Goal: Task Accomplishment & Management: Manage account settings

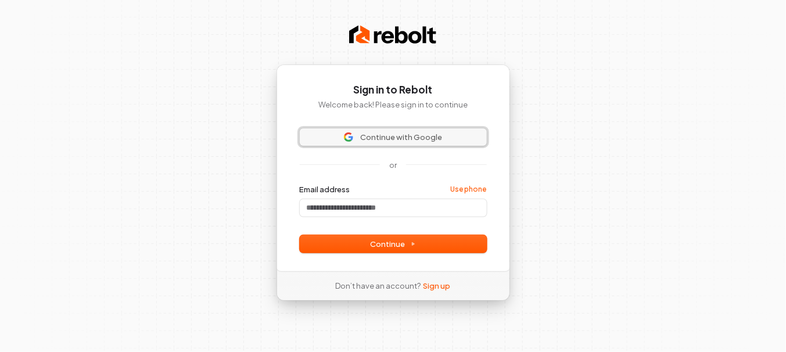
click at [357, 139] on span "Continue with Google" at bounding box center [393, 137] width 173 height 10
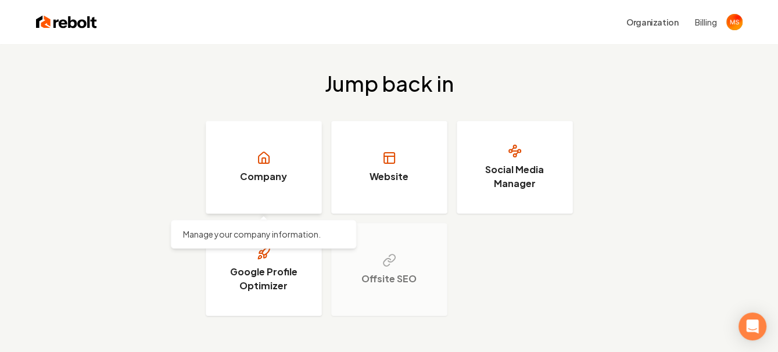
click at [258, 155] on icon at bounding box center [264, 158] width 14 height 14
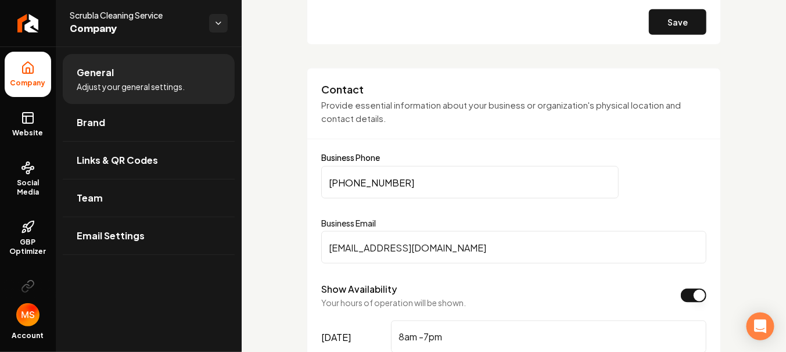
scroll to position [465, 0]
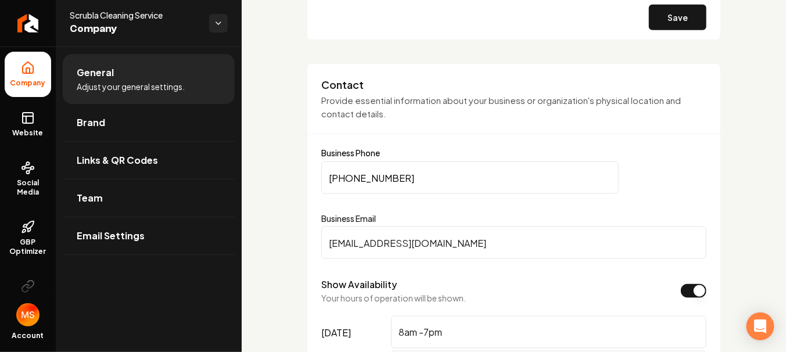
click at [465, 182] on input "[PHONE_NUMBER]" at bounding box center [469, 178] width 297 height 33
type input "[PHONE_NUMBER]"
click at [681, 17] on button "Save" at bounding box center [678, 18] width 58 height 26
type input "0"
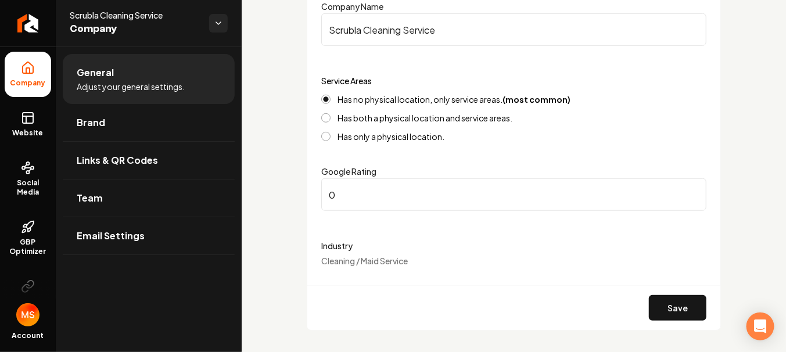
scroll to position [0, 0]
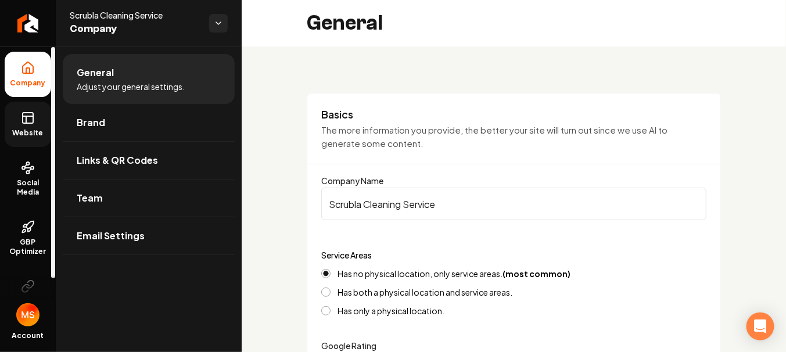
click at [20, 128] on span "Website" at bounding box center [28, 132] width 40 height 9
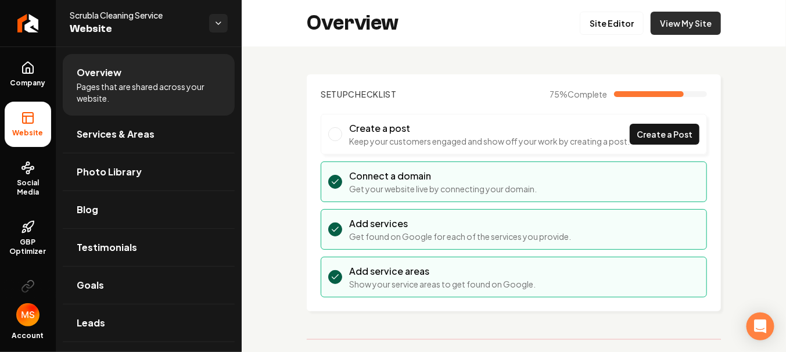
click at [675, 17] on link "View My Site" at bounding box center [686, 23] width 70 height 23
click at [757, 330] on icon "Open Intercom Messenger" at bounding box center [760, 326] width 13 height 15
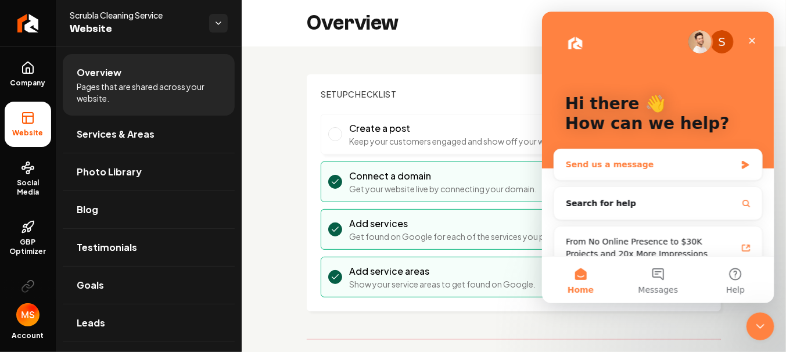
click at [611, 164] on div "Send us a message" at bounding box center [650, 165] width 170 height 12
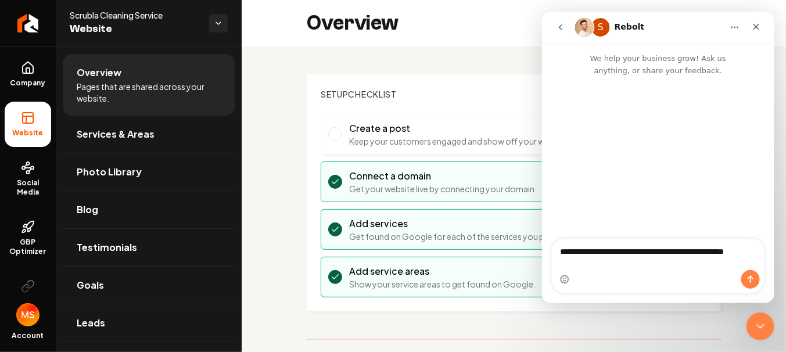
type textarea "**********"
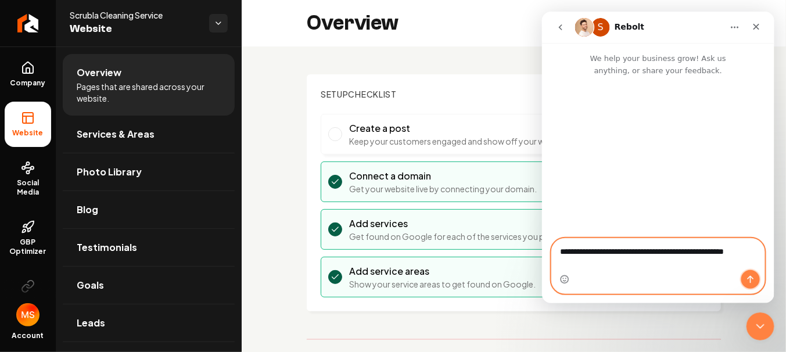
click at [753, 278] on icon "Send a message…" at bounding box center [749, 279] width 9 height 9
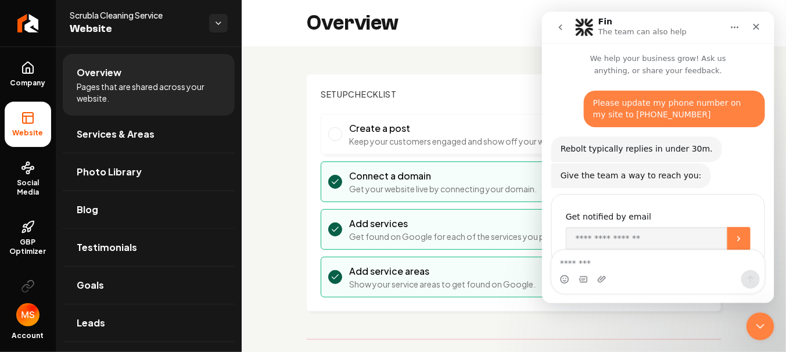
scroll to position [31, 0]
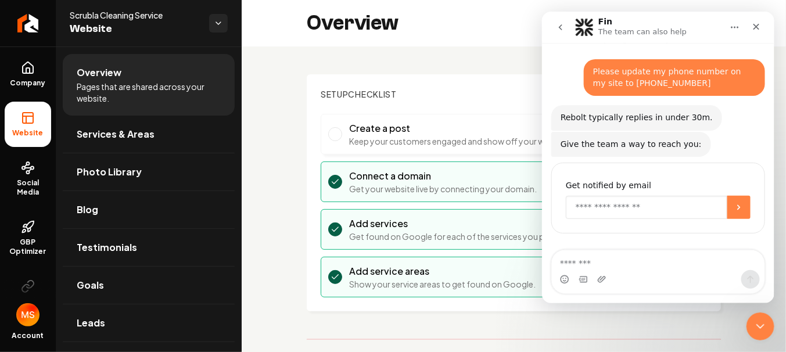
click at [602, 202] on input "Enter your email" at bounding box center [646, 207] width 162 height 23
type input "**********"
click at [738, 211] on button "Submit" at bounding box center [738, 207] width 23 height 23
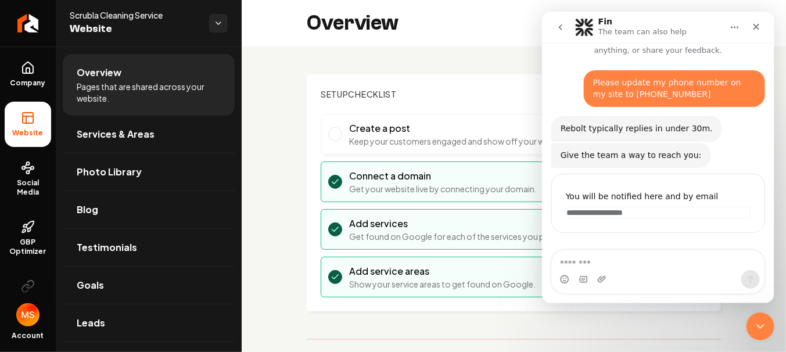
scroll to position [19, 0]
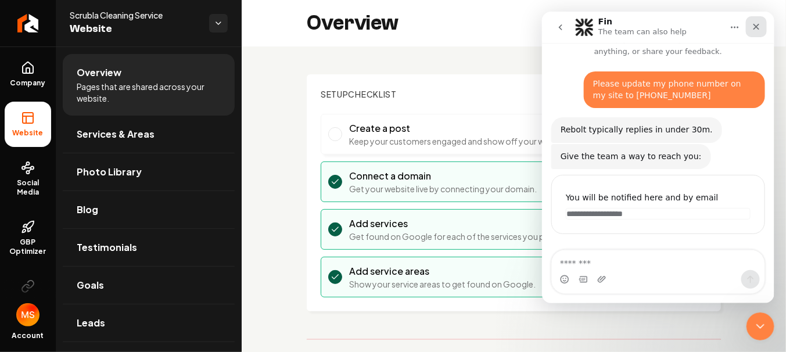
click at [751, 31] on icon "Close" at bounding box center [755, 26] width 9 height 9
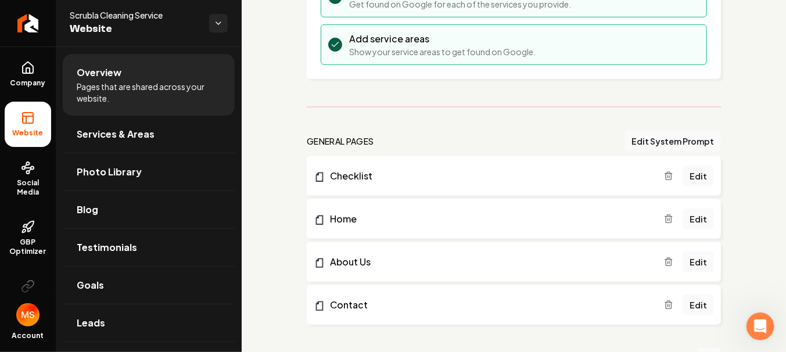
scroll to position [290, 0]
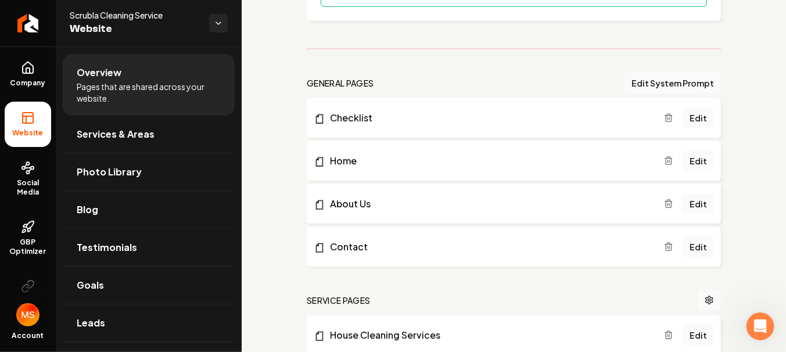
click at [690, 171] on link "Edit" at bounding box center [698, 160] width 31 height 21
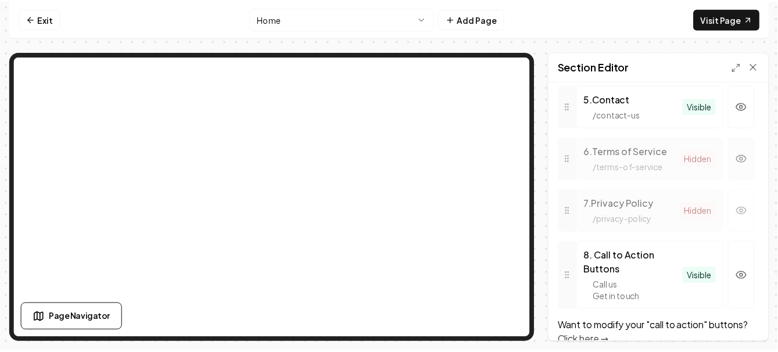
scroll to position [697, 0]
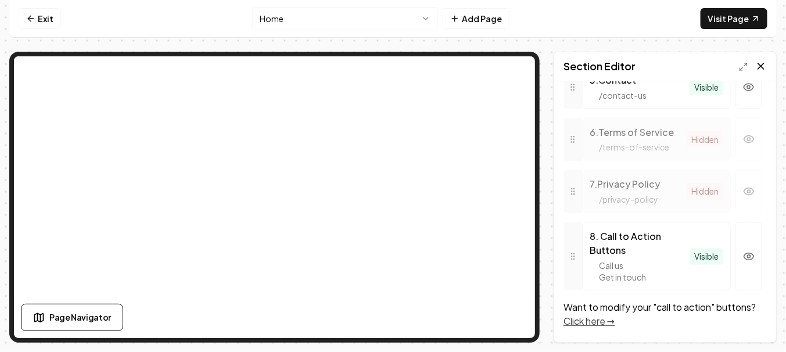
click at [763, 67] on icon at bounding box center [761, 66] width 12 height 12
click at [584, 325] on link "Click here →" at bounding box center [589, 321] width 51 height 12
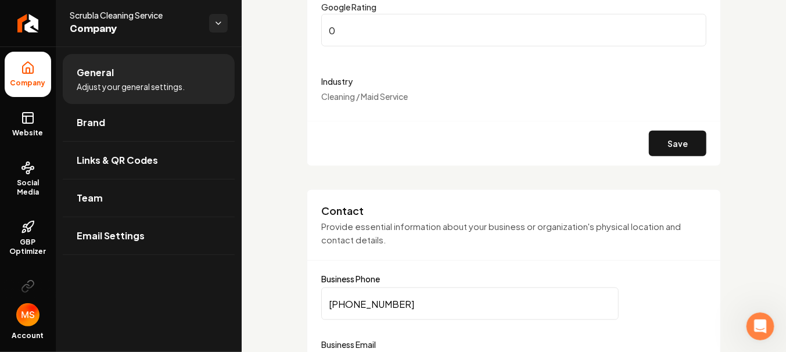
scroll to position [407, 0]
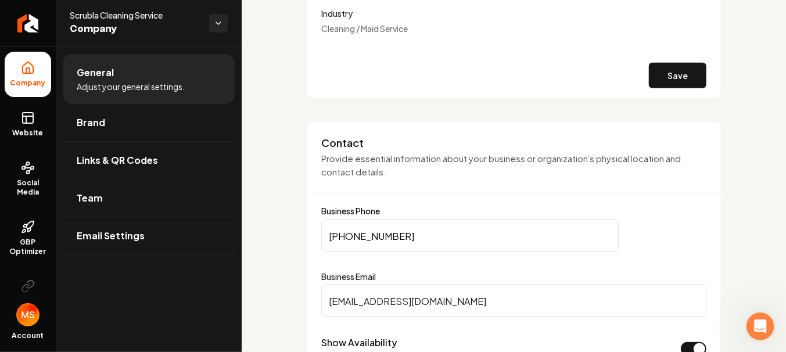
click at [437, 234] on input "[PHONE_NUMBER]" at bounding box center [469, 236] width 297 height 33
type input "[PHONE_NUMBER]"
click at [675, 80] on button "Save" at bounding box center [678, 76] width 58 height 26
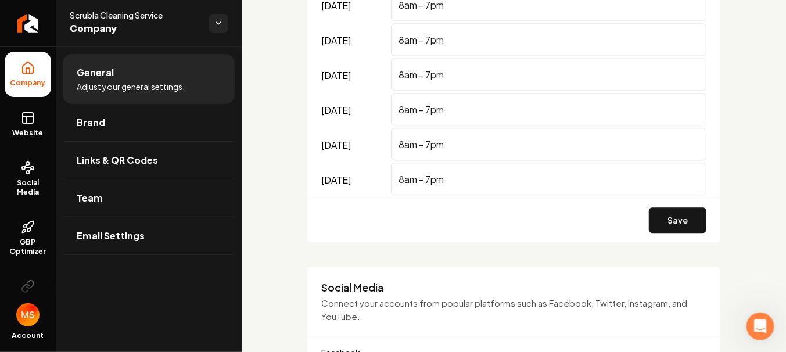
scroll to position [871, 0]
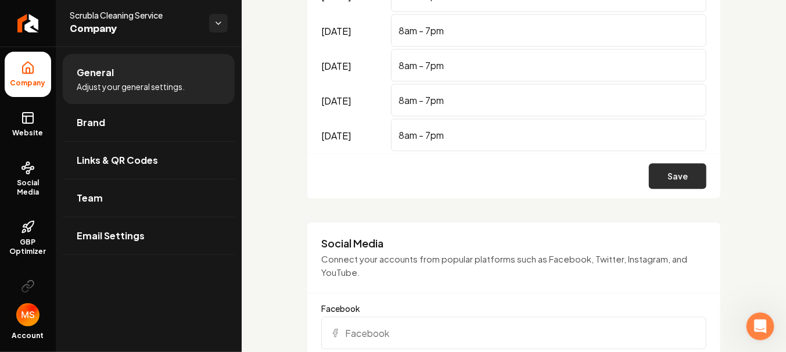
click at [684, 176] on button "Save" at bounding box center [678, 176] width 58 height 26
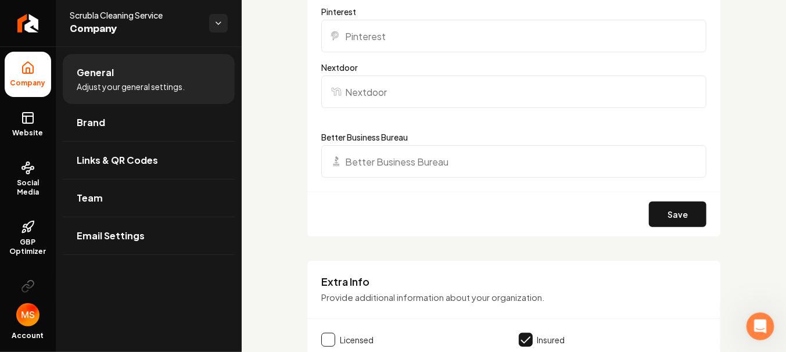
scroll to position [1569, 0]
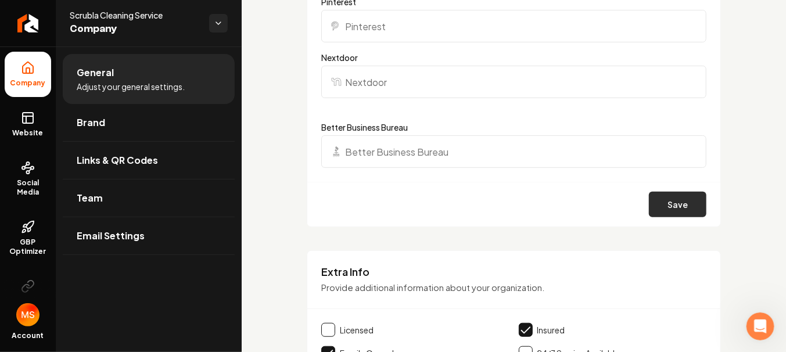
click at [683, 200] on button "Save" at bounding box center [678, 205] width 58 height 26
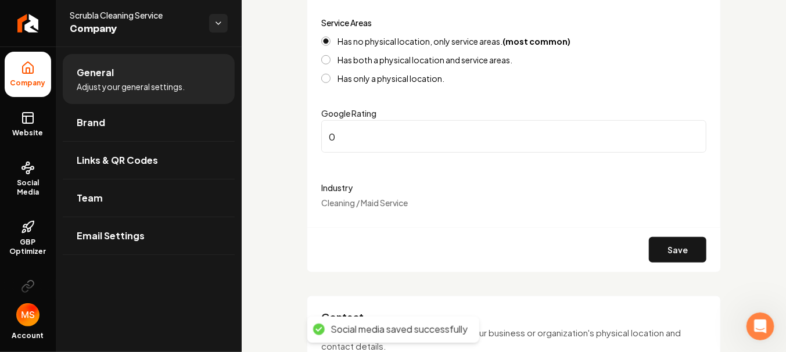
scroll to position [0, 0]
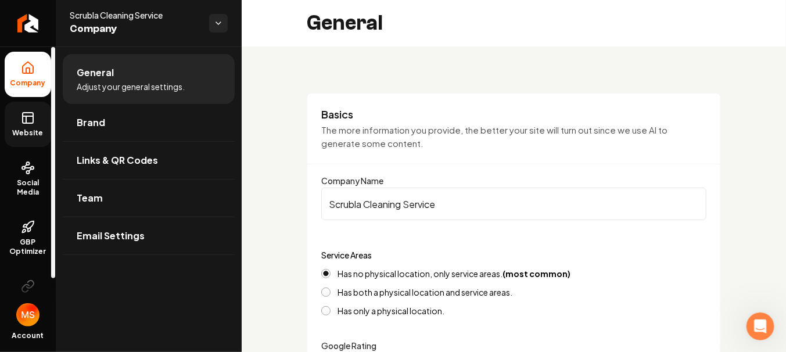
click at [24, 128] on span "Website" at bounding box center [28, 132] width 40 height 9
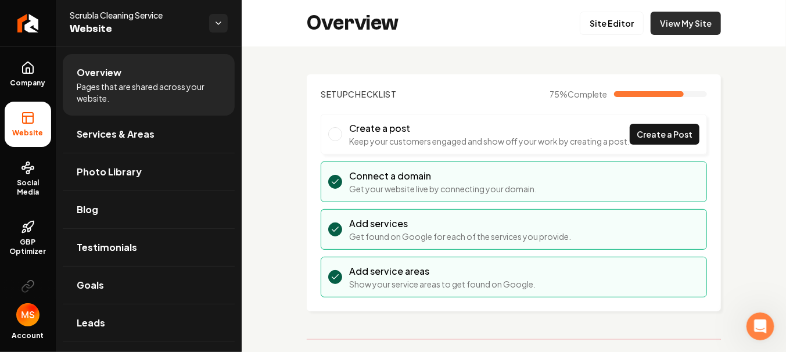
click at [675, 31] on link "View My Site" at bounding box center [686, 23] width 70 height 23
click at [749, 324] on div "Open Intercom Messenger" at bounding box center [759, 325] width 38 height 38
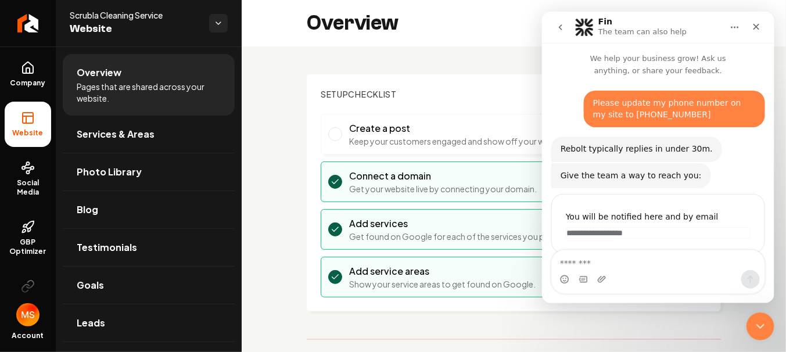
scroll to position [19, 0]
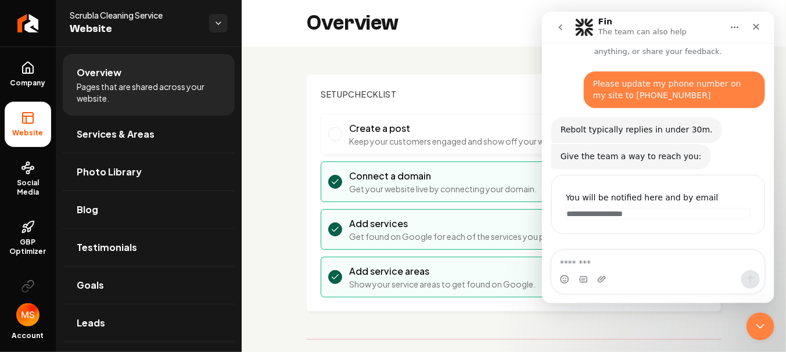
click at [436, 21] on div "Overview Site Editor View My Site" at bounding box center [514, 23] width 544 height 46
click at [754, 26] on icon "Close" at bounding box center [755, 26] width 9 height 9
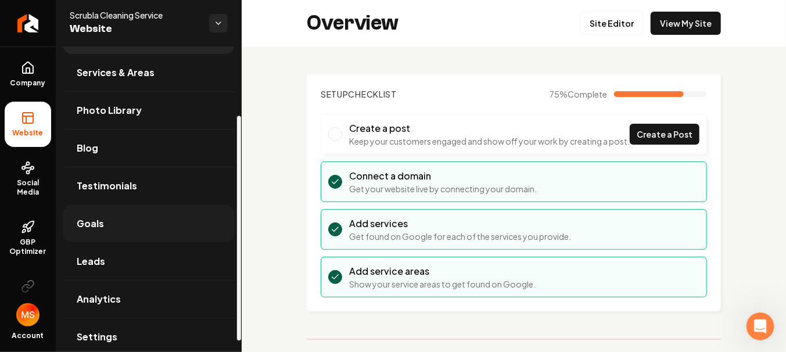
scroll to position [108, 0]
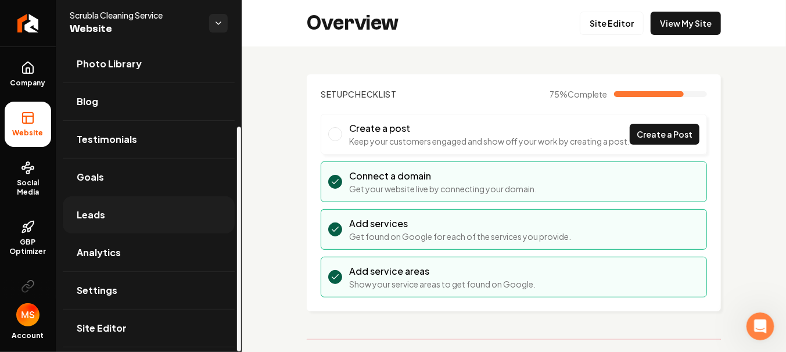
click at [177, 210] on link "Leads" at bounding box center [149, 214] width 172 height 37
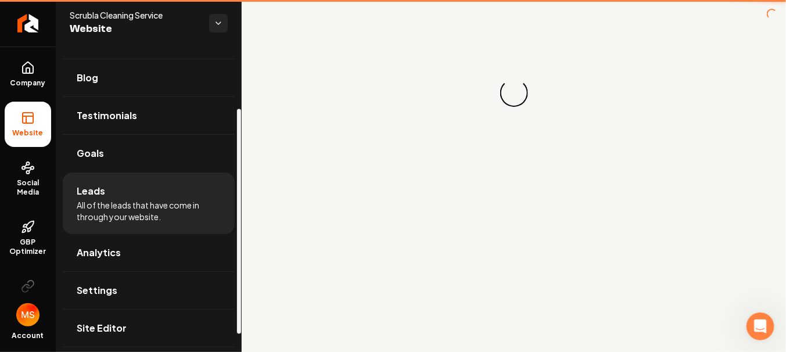
scroll to position [84, 0]
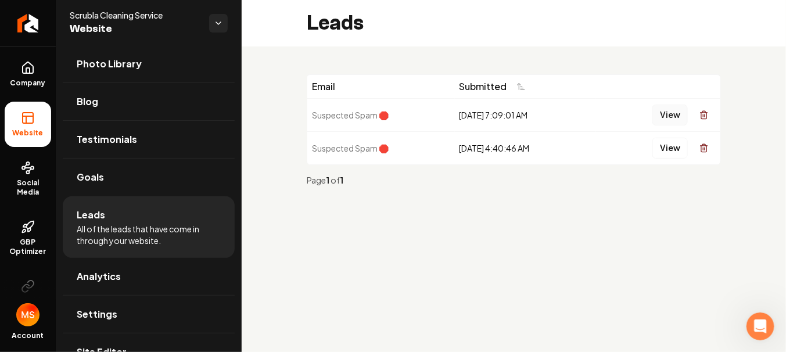
click at [681, 117] on button "View" at bounding box center [669, 115] width 35 height 21
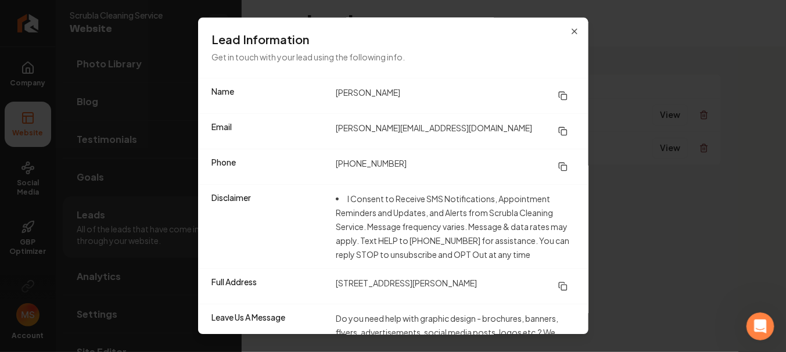
scroll to position [45, 0]
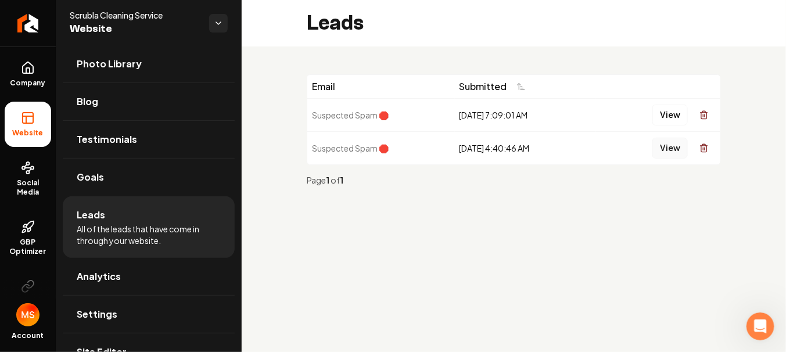
click at [675, 148] on button "View" at bounding box center [669, 148] width 35 height 21
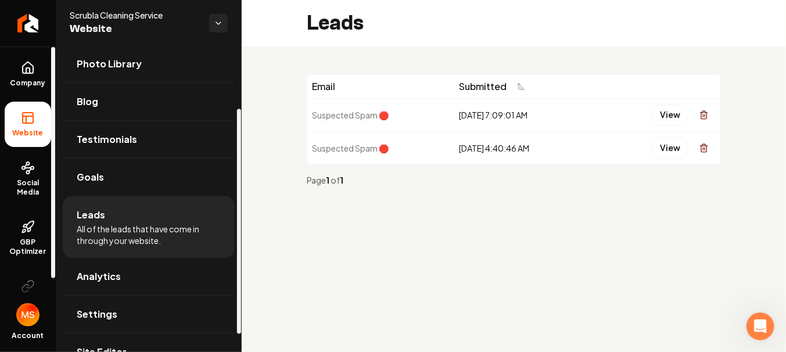
scroll to position [0, 0]
